Goal: Task Accomplishment & Management: Manage account settings

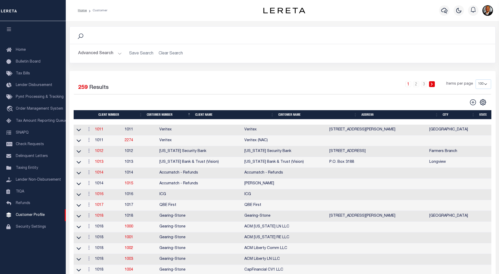
click at [210, 115] on th "Client Name" at bounding box center [234, 114] width 83 height 9
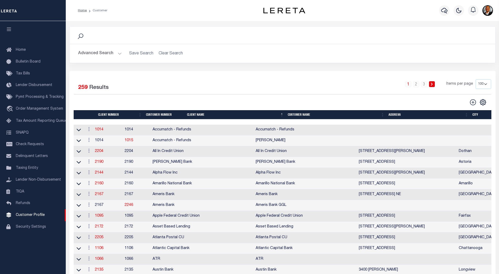
click at [210, 115] on th "Client Name" at bounding box center [235, 114] width 101 height 9
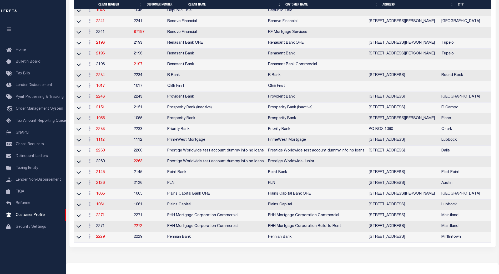
scroll to position [956, 0]
click at [101, 131] on link "2233" at bounding box center [100, 129] width 8 height 4
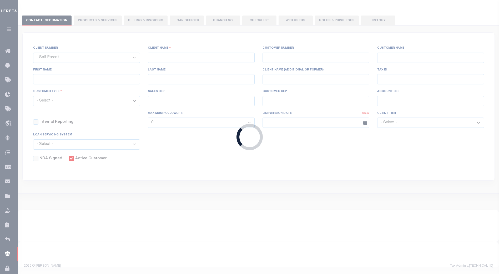
select select
type input "Priority Bank"
type input "2233"
type input "Priority Bank"
type input "[PERSON_NAME]"
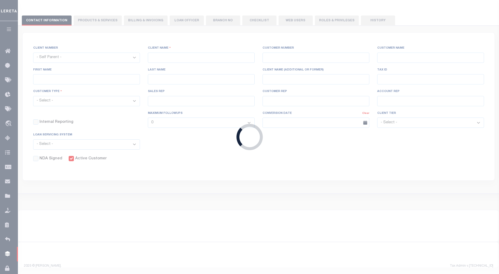
type input "Elder"
select select "Mixed Portfolio"
type input "[PERSON_NAME]"
checkbox input "true"
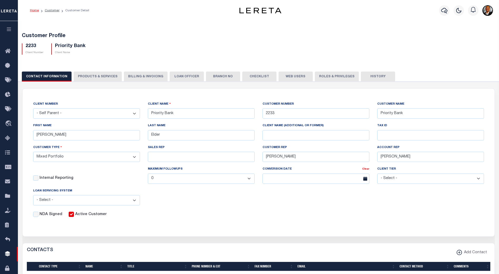
click at [290, 76] on button "Web Users" at bounding box center [296, 77] width 34 height 10
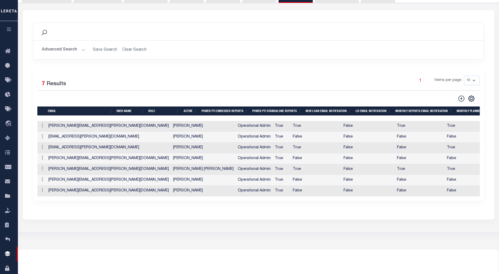
scroll to position [79, 0]
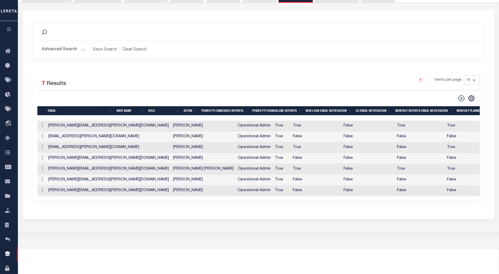
click at [133, 112] on th "USER NAME" at bounding box center [130, 110] width 32 height 9
